Goal: Task Accomplishment & Management: Use online tool/utility

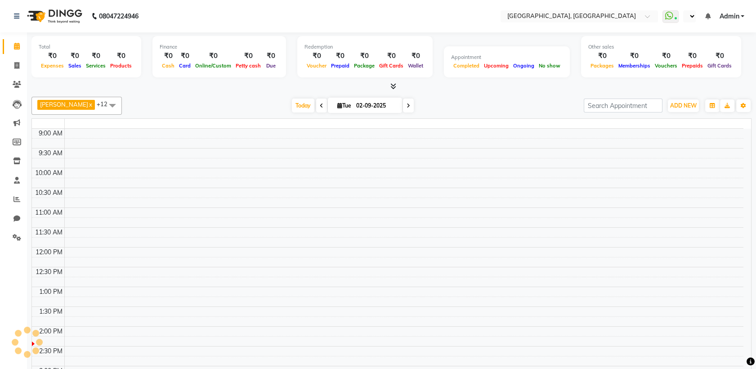
select select "en"
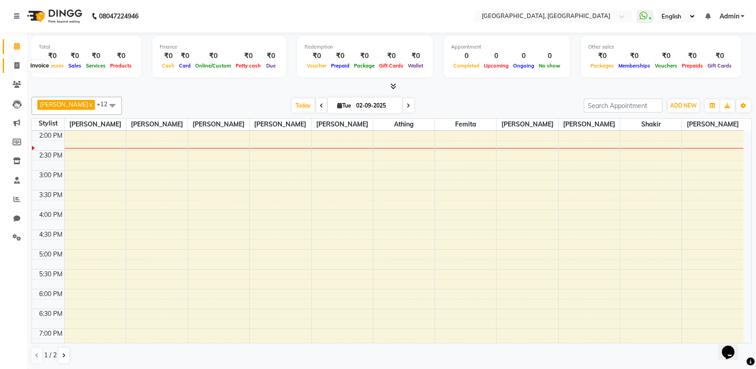
click at [12, 63] on span at bounding box center [17, 66] width 16 height 10
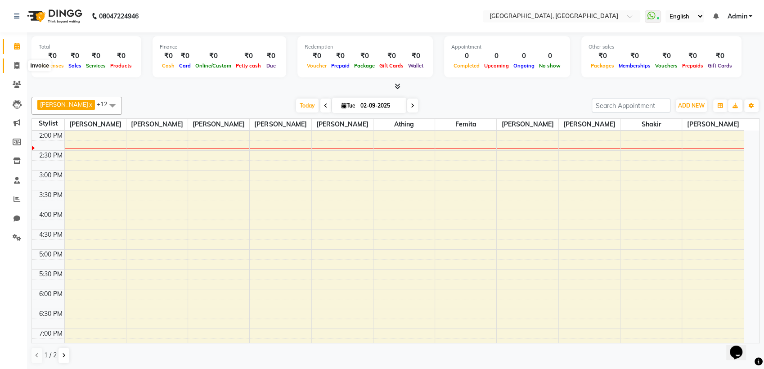
select select "service"
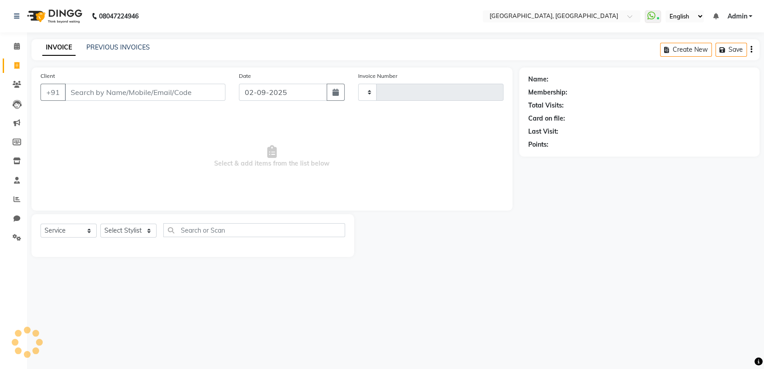
type input "1579"
select select "6682"
